Goal: Task Accomplishment & Management: Manage account settings

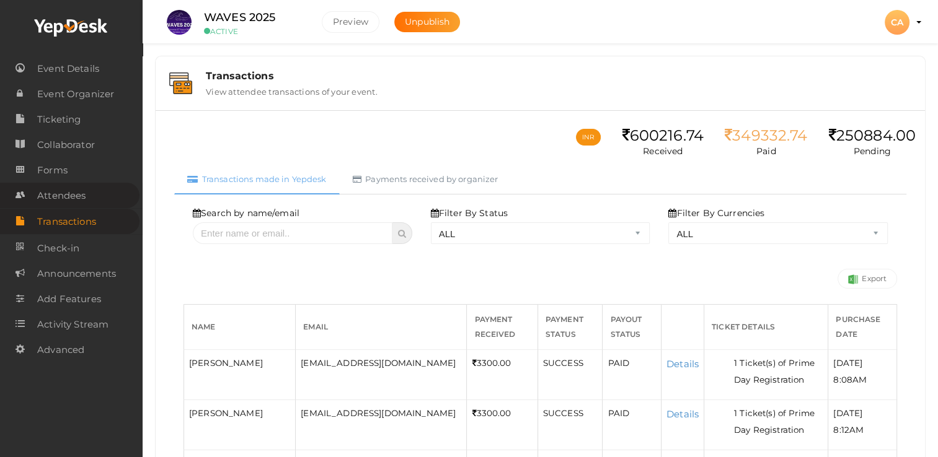
click at [61, 200] on span "Attendees" at bounding box center [61, 195] width 48 height 25
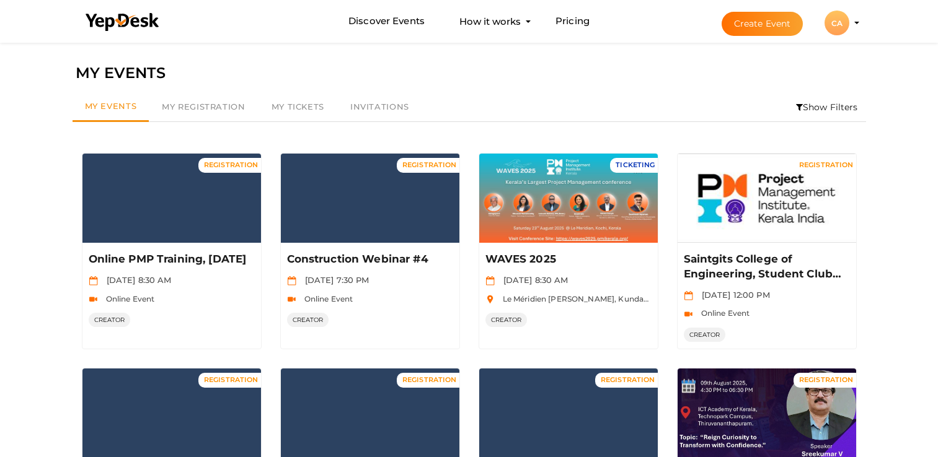
scroll to position [40, 0]
